Goal: Find specific page/section: Find specific page/section

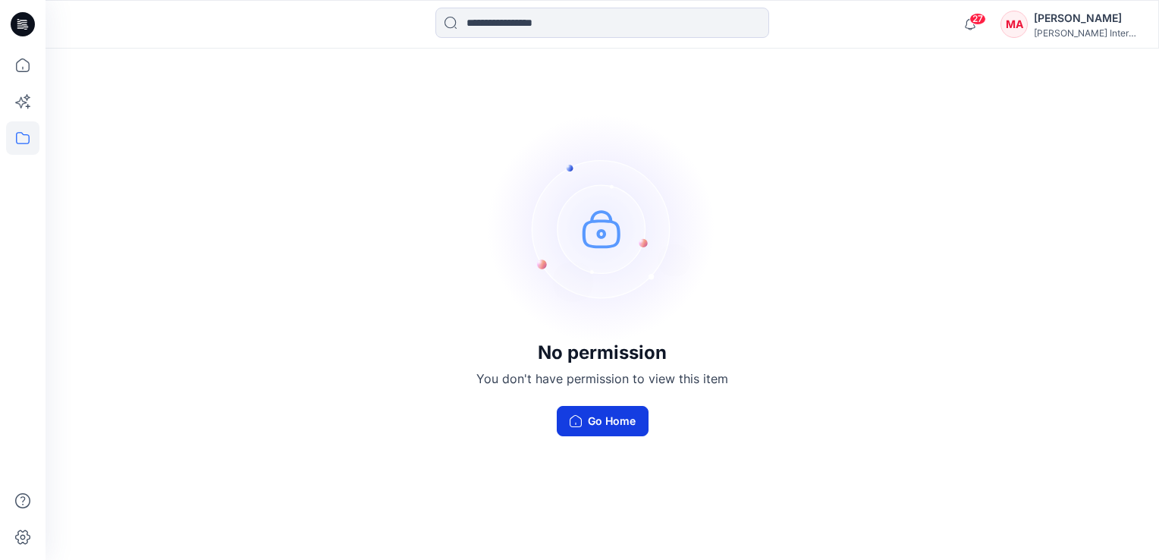
click at [618, 429] on button "Go Home" at bounding box center [603, 421] width 92 height 30
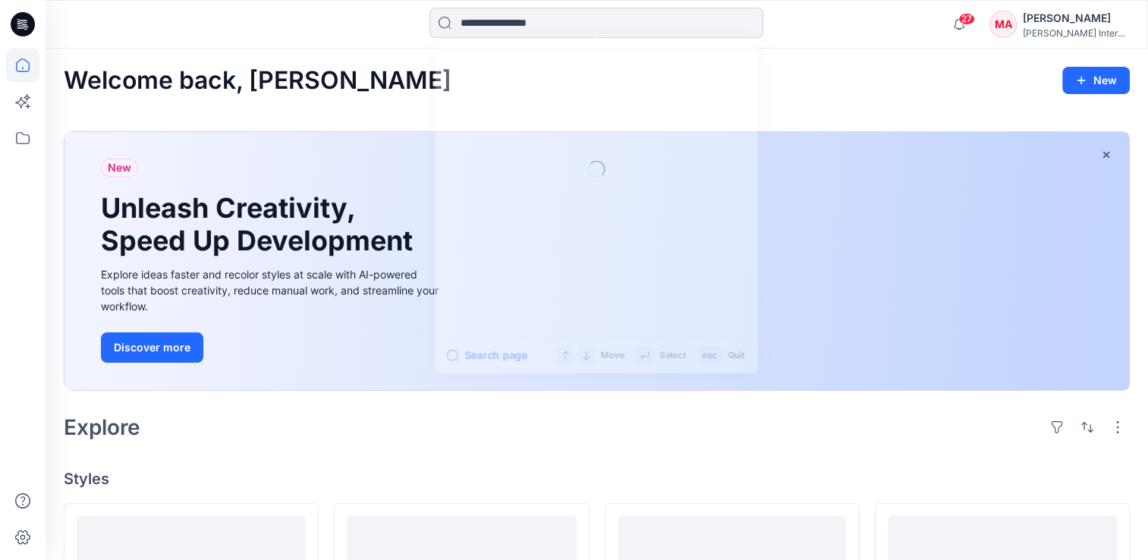
click at [470, 30] on input at bounding box center [596, 23] width 334 height 30
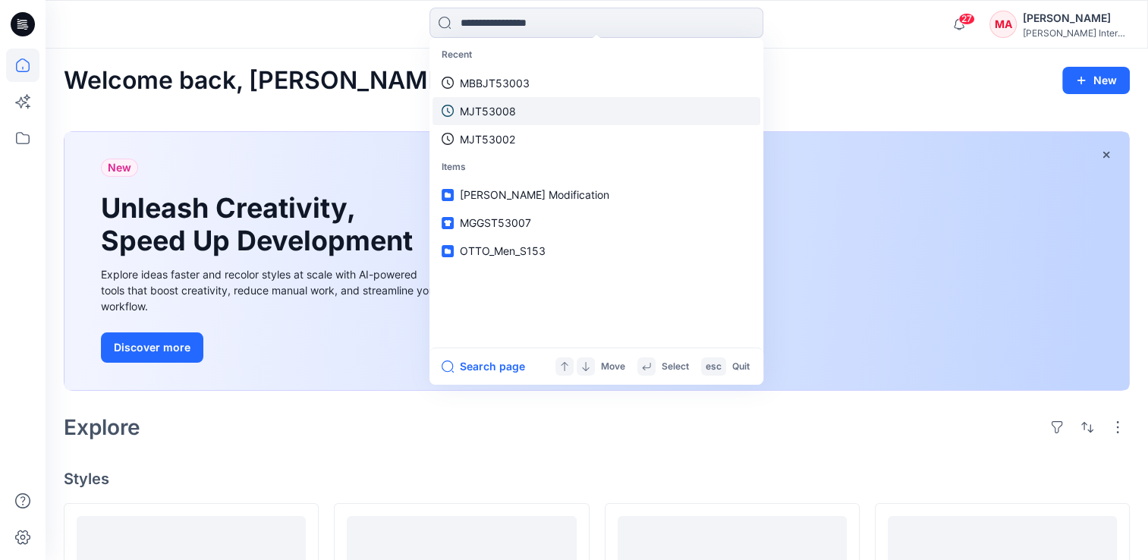
click at [507, 110] on p "MJT53008" at bounding box center [488, 111] width 56 height 16
